Goal: Find specific page/section: Find specific page/section

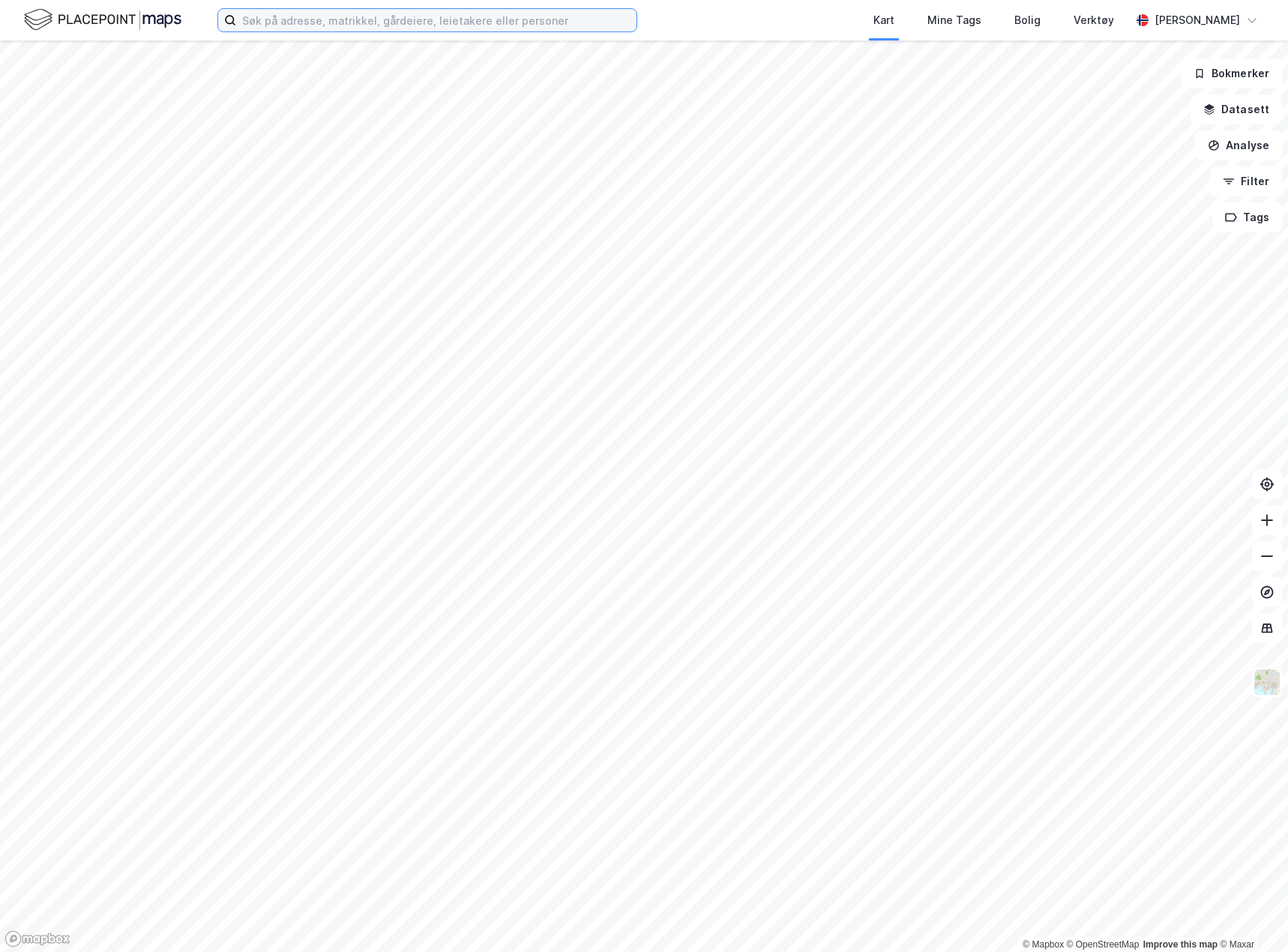
click at [337, 22] on input at bounding box center [436, 20] width 400 height 22
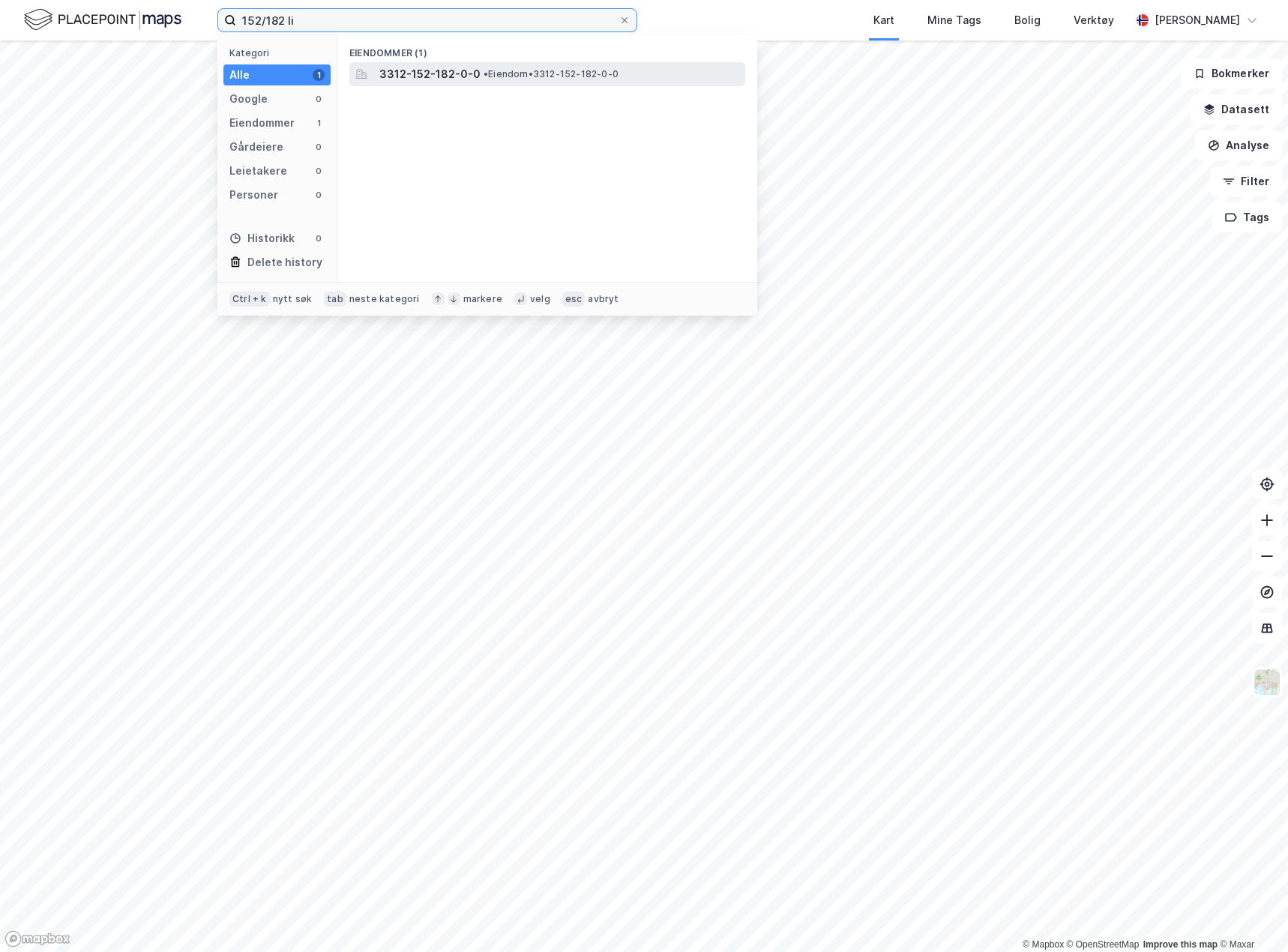
type input "152/182 li"
click at [521, 71] on span "• Eiendom • 3312-152-182-0-0" at bounding box center [550, 74] width 135 height 12
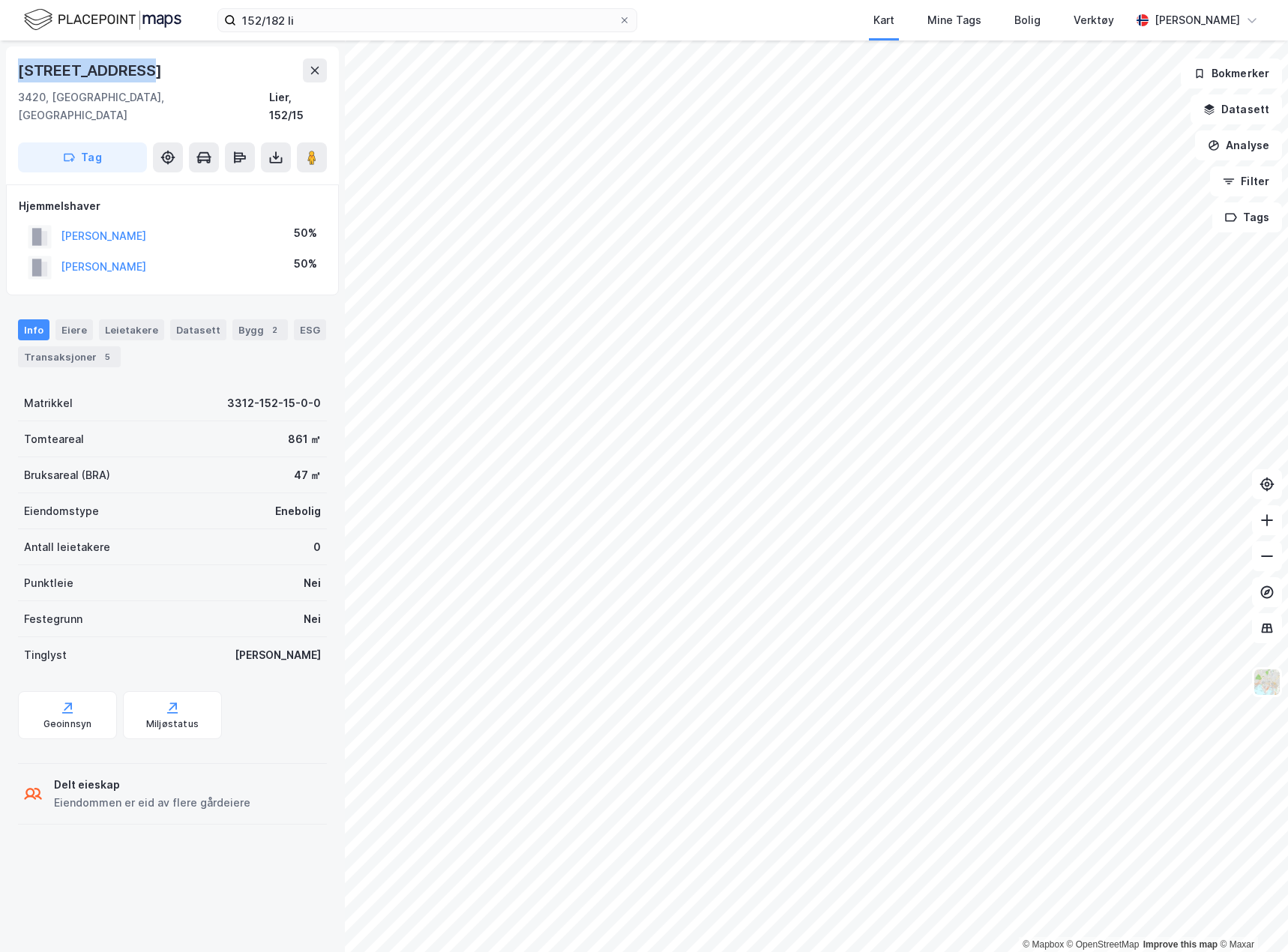
drag, startPoint x: 17, startPoint y: 70, endPoint x: 3, endPoint y: 70, distance: 14.0
click at [3, 70] on div "[STREET_ADDRESS] Lier, 152/15 Tag Hjemmelshaver [PERSON_NAME] 50% [PERSON_NAME]…" at bounding box center [173, 496] width 345 height 912
copy div "[STREET_ADDRESS]"
click at [239, 319] on div "Bygg 2" at bounding box center [260, 330] width 56 height 21
